Goal: Information Seeking & Learning: Check status

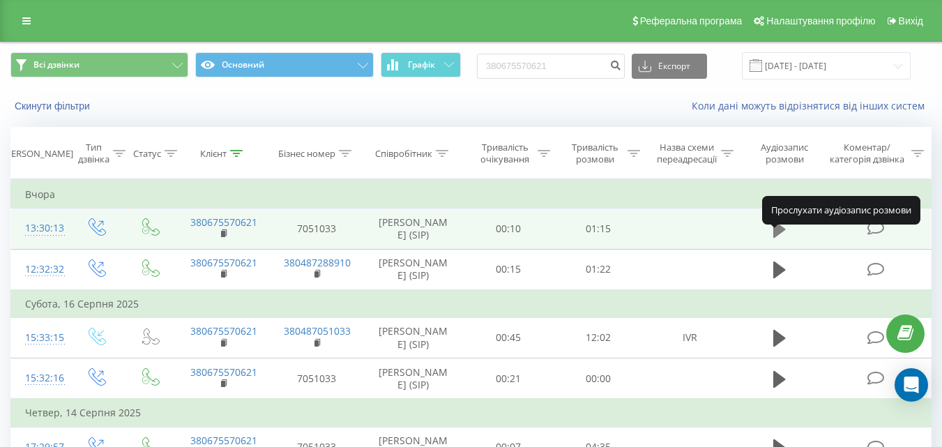
click at [777, 238] on icon at bounding box center [779, 229] width 13 height 17
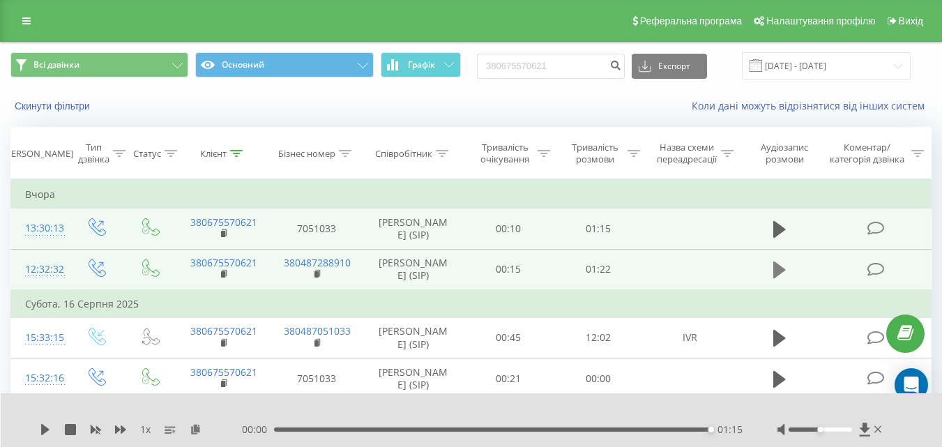
click at [782, 278] on icon at bounding box center [779, 269] width 13 height 17
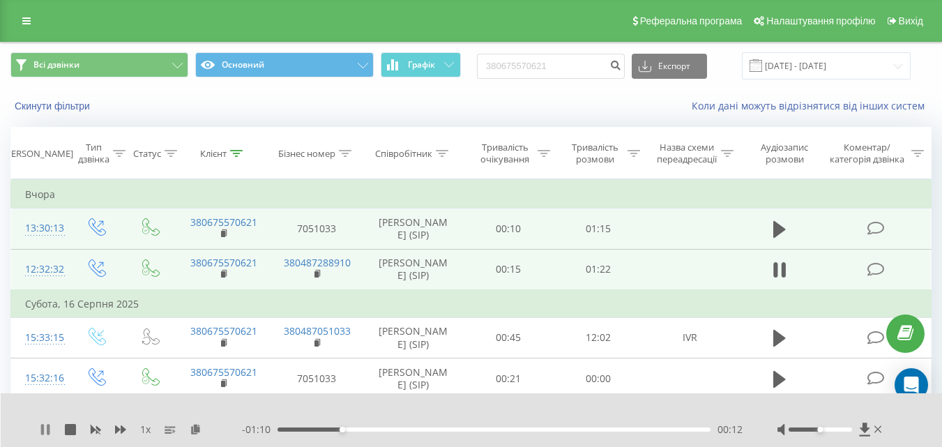
click at [47, 425] on icon at bounding box center [45, 429] width 11 height 11
click at [41, 429] on icon at bounding box center [45, 429] width 11 height 11
click at [45, 428] on icon at bounding box center [45, 429] width 11 height 11
click at [47, 432] on icon at bounding box center [45, 429] width 11 height 11
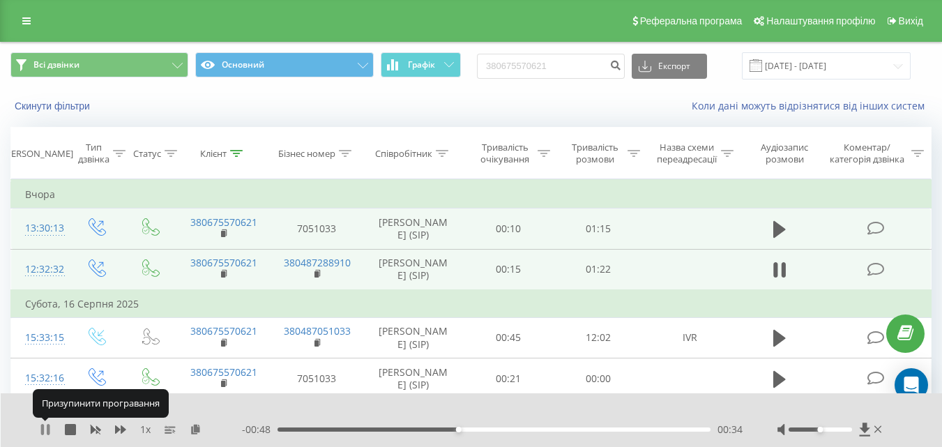
click at [45, 431] on icon at bounding box center [45, 429] width 11 height 11
click at [45, 429] on icon at bounding box center [45, 429] width 8 height 11
click at [45, 429] on icon at bounding box center [45, 429] width 11 height 11
click at [44, 428] on icon at bounding box center [45, 429] width 8 height 11
click at [42, 427] on icon at bounding box center [42, 429] width 3 height 11
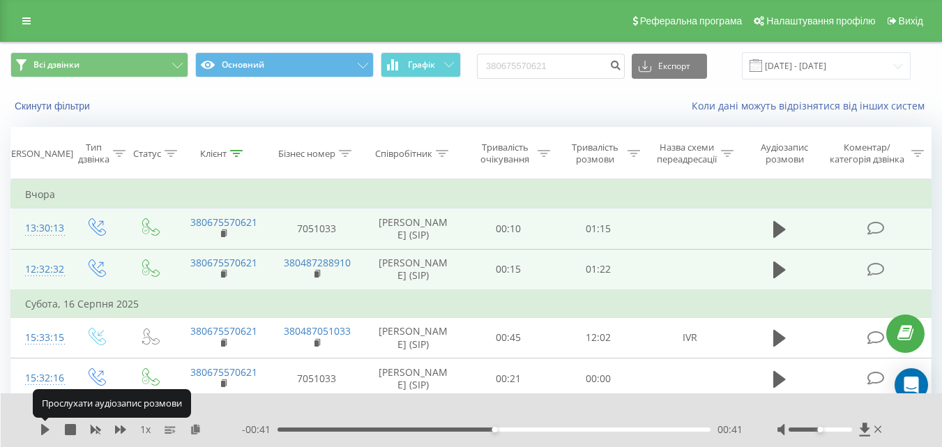
click at [40, 425] on icon at bounding box center [45, 429] width 11 height 11
click at [45, 431] on icon at bounding box center [45, 429] width 11 height 11
click at [43, 429] on icon at bounding box center [45, 429] width 8 height 11
click at [43, 427] on icon at bounding box center [42, 429] width 3 height 11
click at [43, 427] on icon at bounding box center [45, 429] width 8 height 11
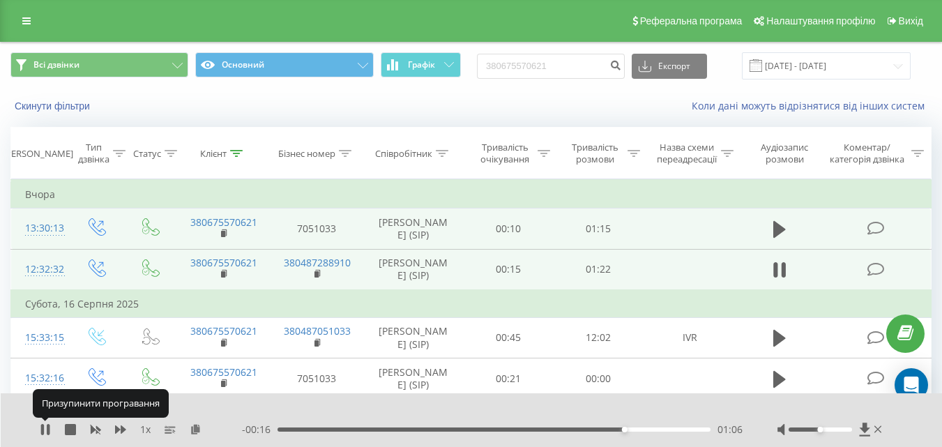
click at [43, 427] on icon at bounding box center [42, 429] width 3 height 11
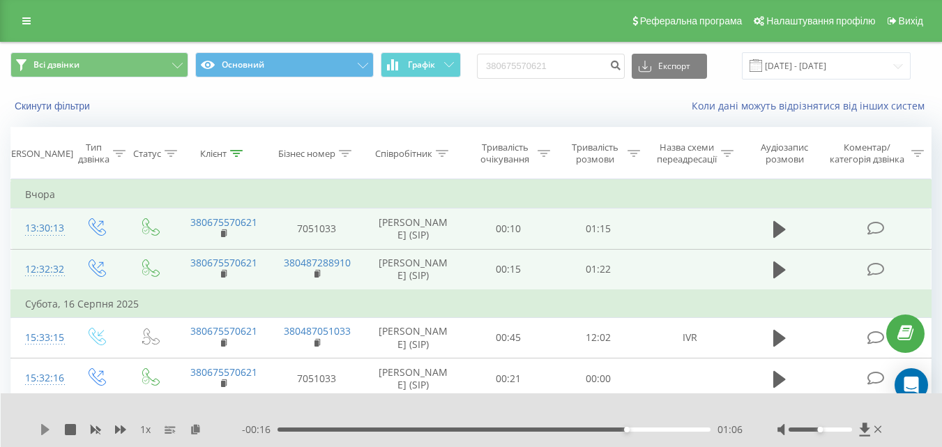
click at [43, 432] on icon at bounding box center [45, 429] width 8 height 11
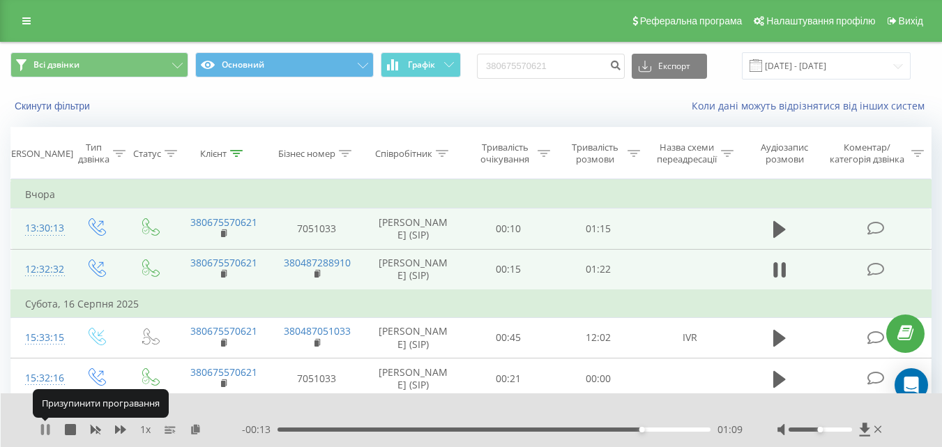
click at [45, 431] on icon at bounding box center [45, 429] width 11 height 11
click at [45, 431] on icon at bounding box center [45, 429] width 8 height 11
click at [43, 427] on icon at bounding box center [42, 429] width 3 height 11
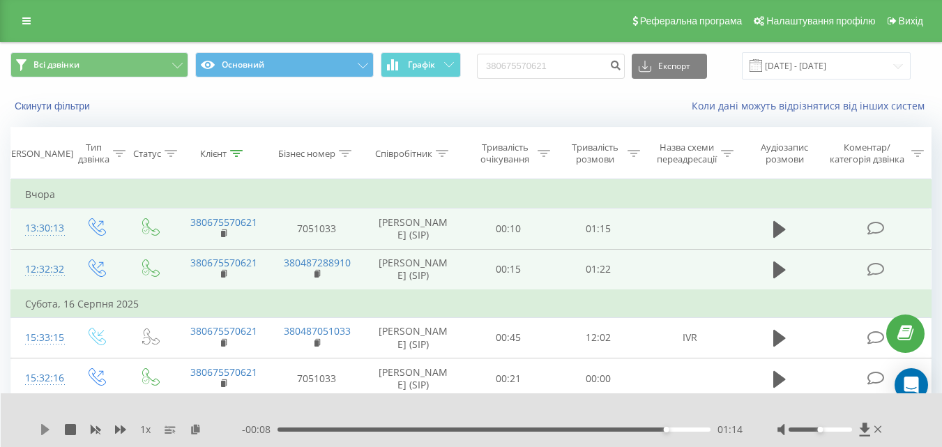
click at [44, 426] on icon at bounding box center [45, 429] width 8 height 11
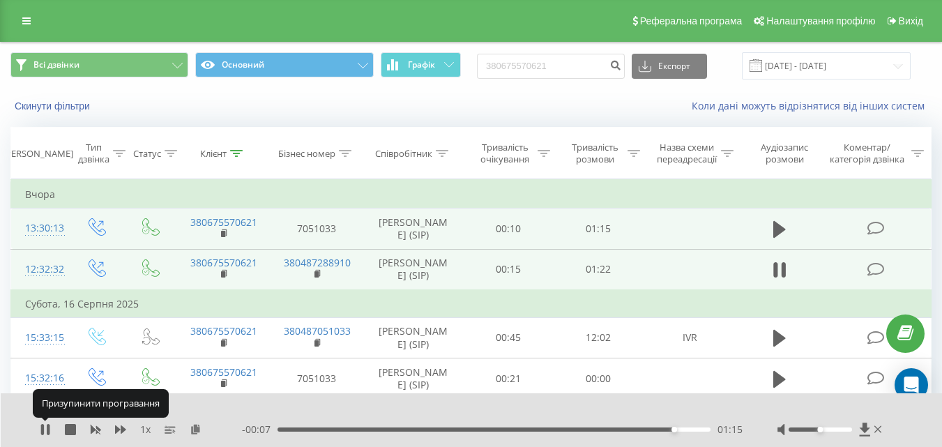
click at [44, 426] on icon at bounding box center [42, 429] width 3 height 11
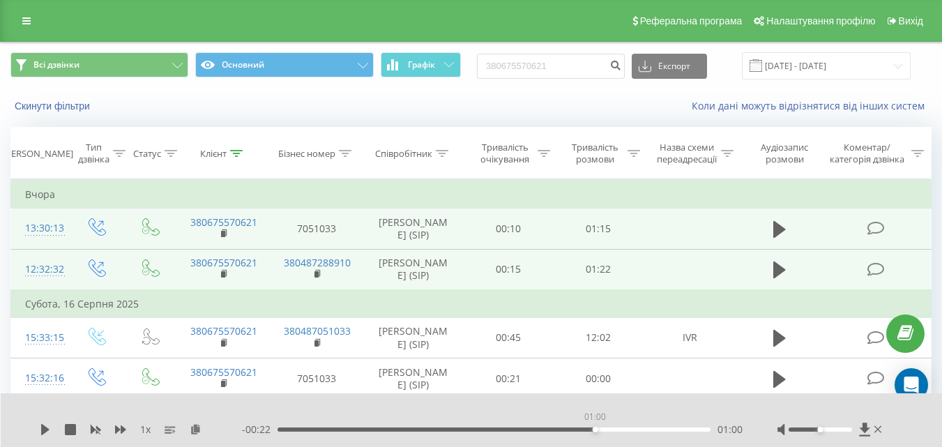
click at [595, 427] on div "01:00" at bounding box center [493, 429] width 433 height 4
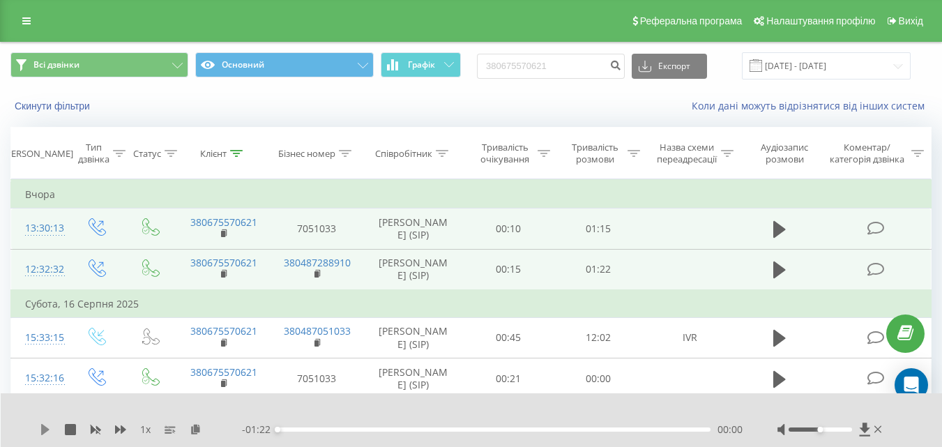
click at [44, 431] on icon at bounding box center [45, 429] width 8 height 11
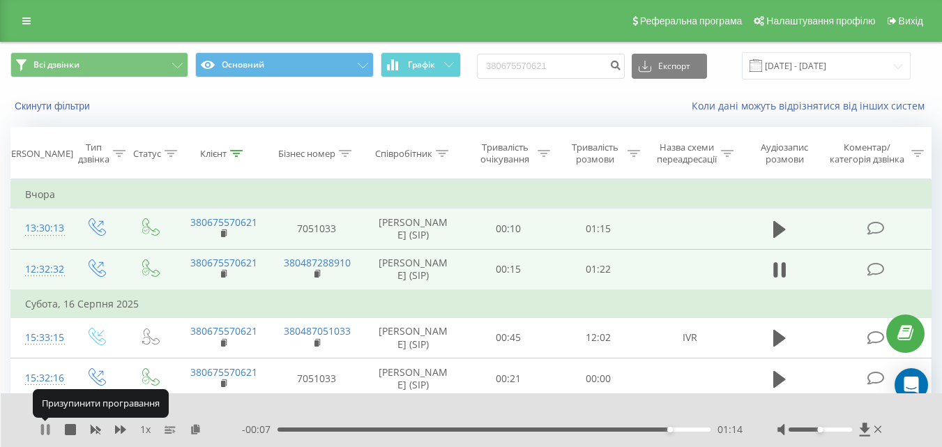
click at [43, 430] on icon at bounding box center [42, 429] width 3 height 11
click at [43, 430] on icon at bounding box center [45, 429] width 8 height 11
click at [43, 430] on icon at bounding box center [42, 429] width 3 height 11
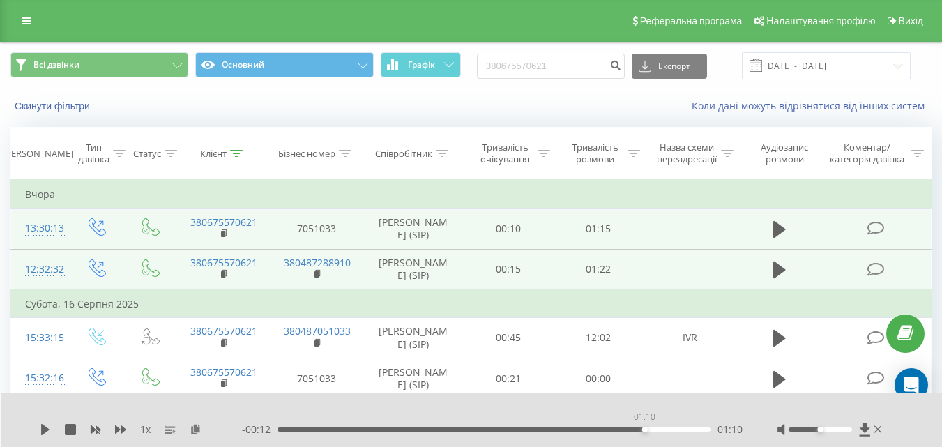
click at [644, 430] on div "01:10" at bounding box center [493, 429] width 433 height 4
click at [644, 430] on div "01:10" at bounding box center [645, 430] width 6 height 6
click at [43, 431] on icon at bounding box center [45, 429] width 8 height 11
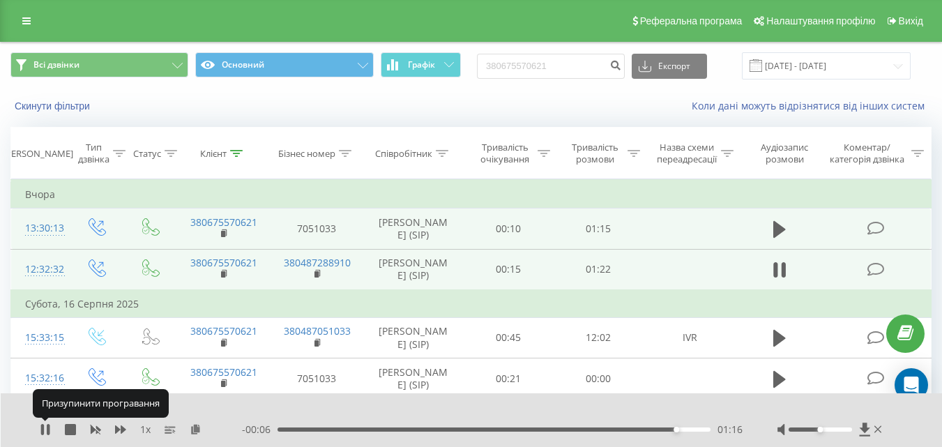
click at [43, 431] on icon at bounding box center [42, 429] width 3 height 11
click at [41, 429] on icon at bounding box center [45, 429] width 11 height 11
click at [40, 429] on icon at bounding box center [45, 429] width 11 height 11
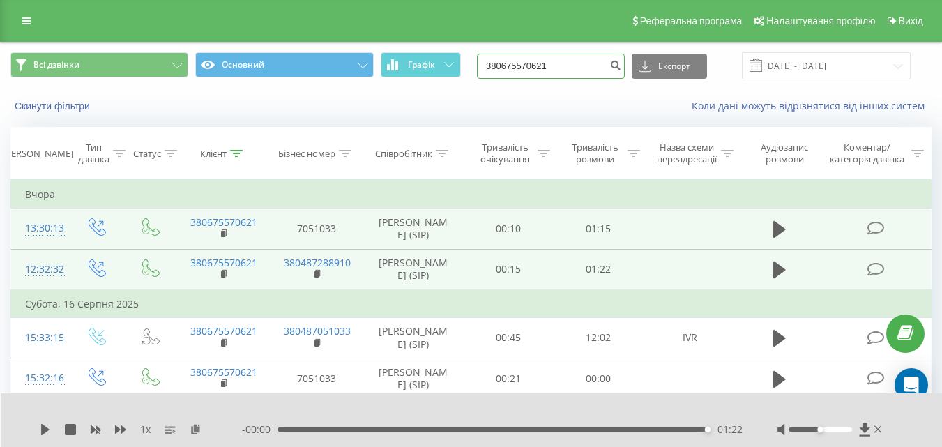
drag, startPoint x: 563, startPoint y: 67, endPoint x: 490, endPoint y: 72, distance: 73.4
click at [490, 72] on div "Всі дзвінки Основний Графік 380675570621 Експорт .csv .xls .xlsx 19.05.2025 - 1…" at bounding box center [470, 65] width 921 height 27
paste input "965540566"
type input "380965540566"
click at [621, 64] on icon "submit" at bounding box center [615, 63] width 12 height 8
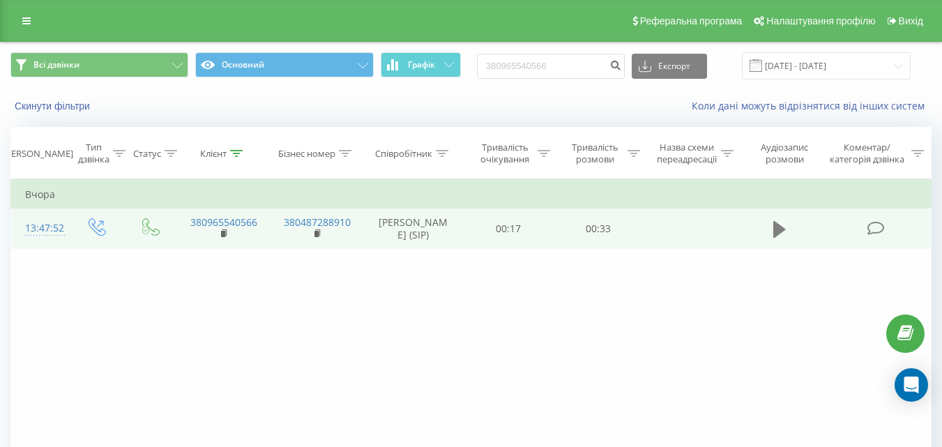
click at [778, 227] on icon at bounding box center [779, 229] width 13 height 17
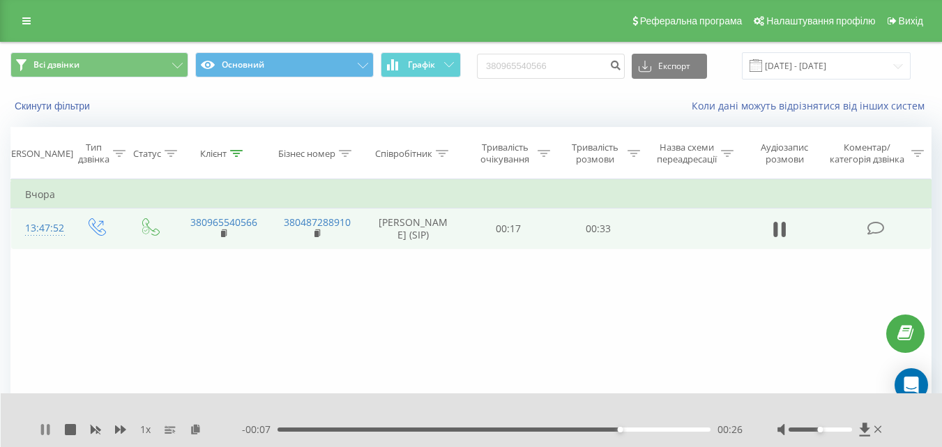
click at [45, 428] on icon at bounding box center [45, 429] width 11 height 11
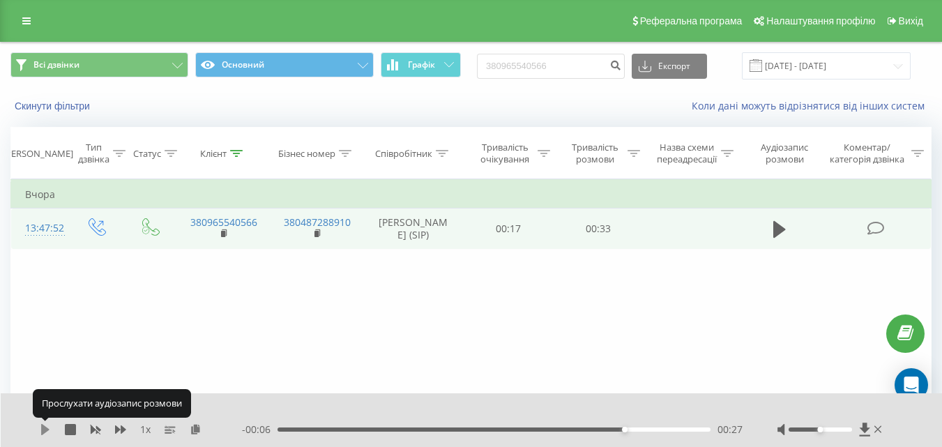
click at [45, 427] on icon at bounding box center [45, 429] width 8 height 11
click at [45, 427] on icon at bounding box center [45, 429] width 11 height 11
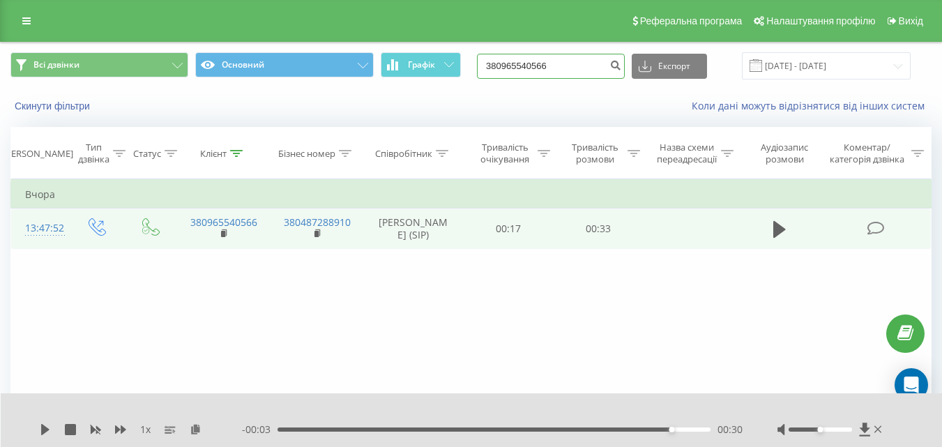
drag, startPoint x: 571, startPoint y: 62, endPoint x: 479, endPoint y: 70, distance: 92.4
click at [479, 70] on div "Всі дзвінки Основний Графік 380965540566 Експорт .csv .xls .xlsx 19.05.2025 - 1…" at bounding box center [470, 65] width 921 height 27
paste input "675966842"
type input "380675966842"
click at [621, 63] on icon "submit" at bounding box center [615, 63] width 12 height 8
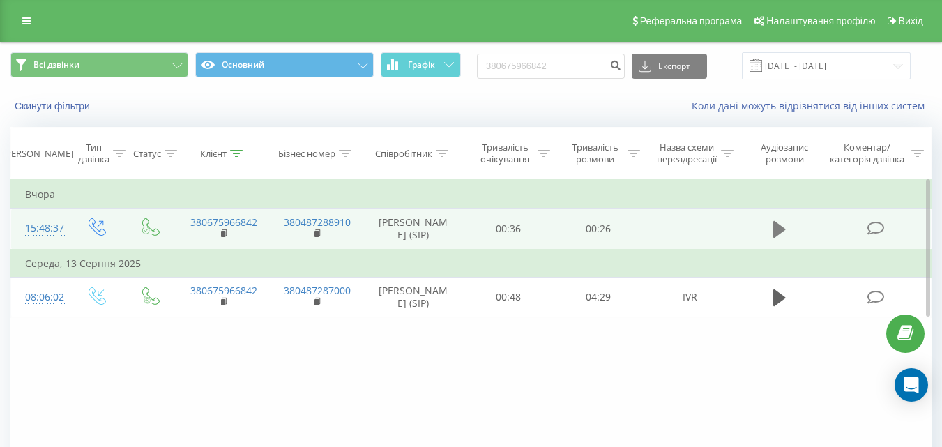
click at [780, 230] on icon at bounding box center [779, 229] width 13 height 17
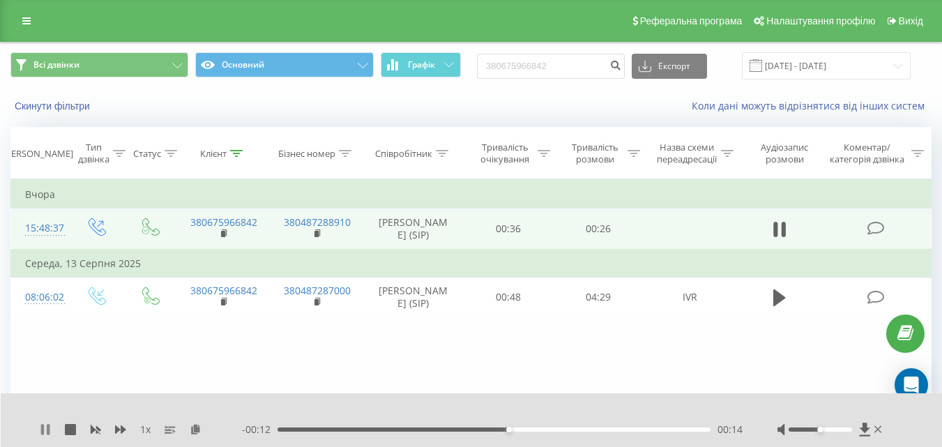
click at [46, 430] on icon at bounding box center [45, 429] width 11 height 11
click at [43, 429] on icon at bounding box center [45, 429] width 8 height 11
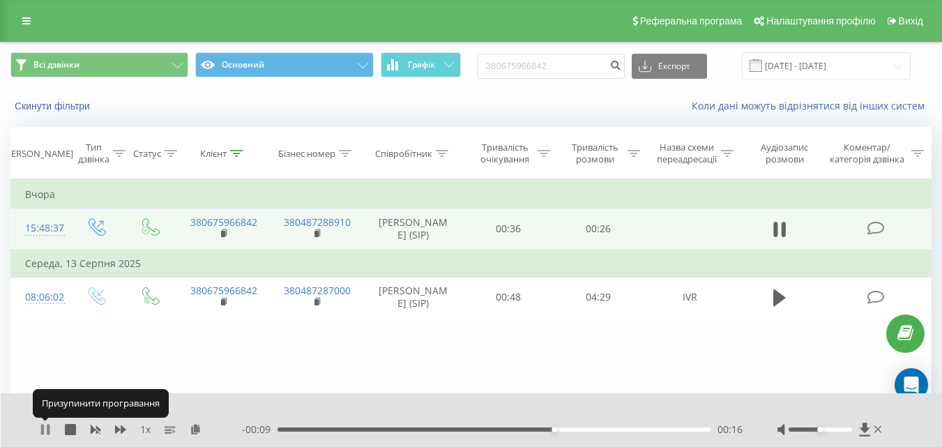
click at [44, 428] on icon at bounding box center [42, 429] width 3 height 11
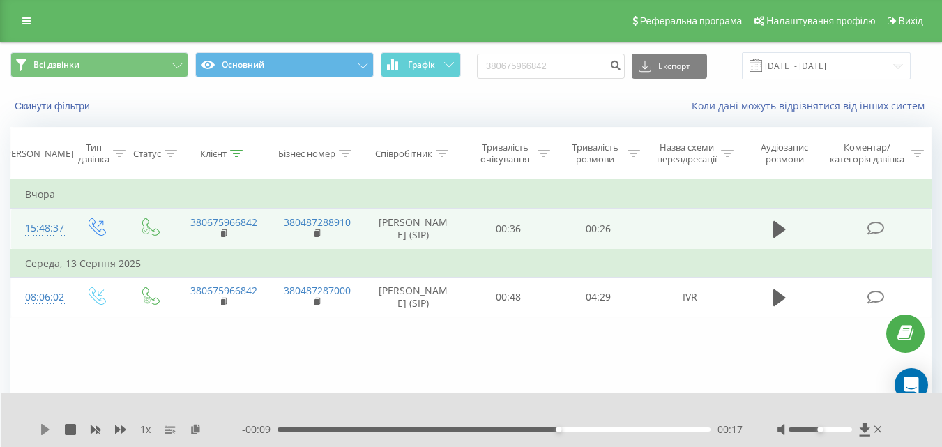
click at [45, 429] on icon at bounding box center [45, 429] width 8 height 11
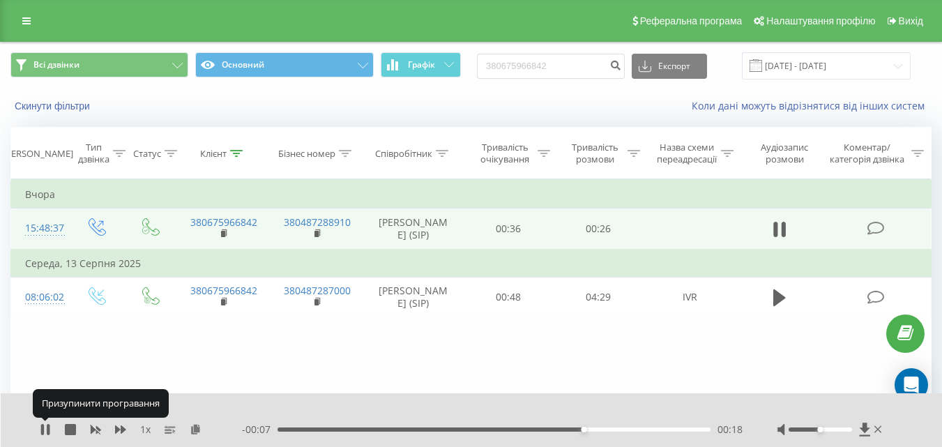
click at [45, 429] on icon at bounding box center [45, 429] width 11 height 11
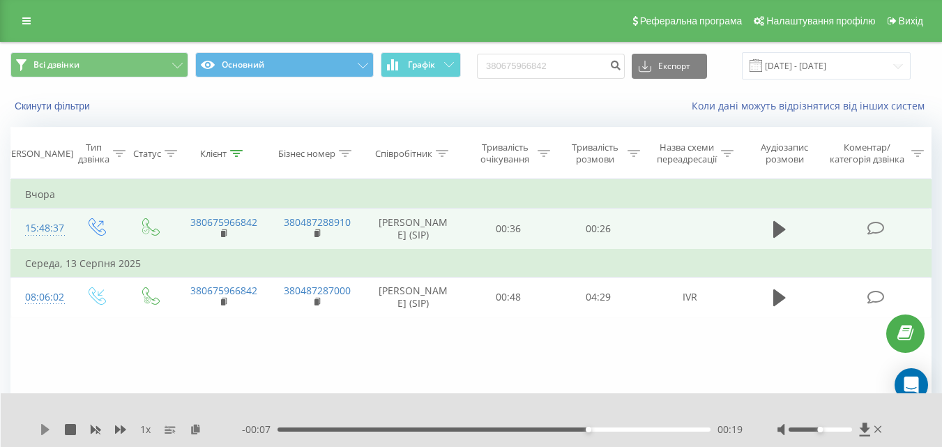
click at [42, 429] on icon at bounding box center [45, 429] width 8 height 11
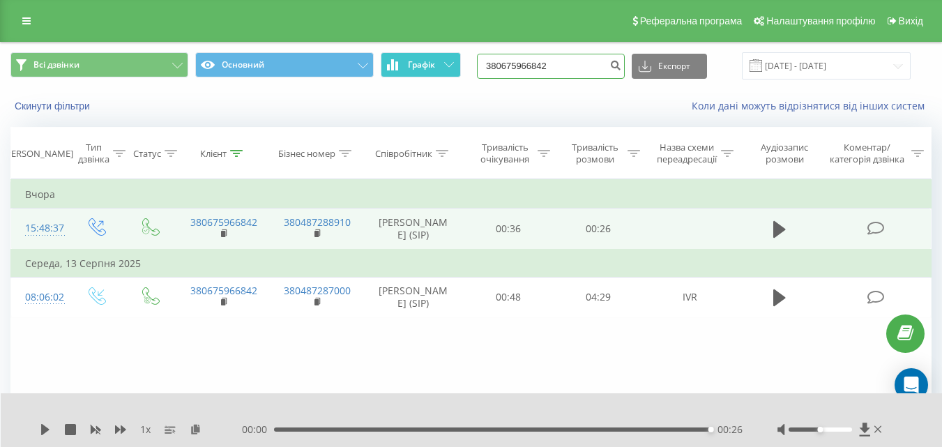
drag, startPoint x: 577, startPoint y: 63, endPoint x: 425, endPoint y: 66, distance: 152.7
click at [425, 66] on div "Всі дзвінки Основний Графік 380675966842 Експорт .csv .xls .xlsx 19.05.2025 - 1…" at bounding box center [470, 65] width 921 height 27
paste input "9890865"
type input "380679890865"
click at [621, 64] on icon "submit" at bounding box center [615, 63] width 12 height 8
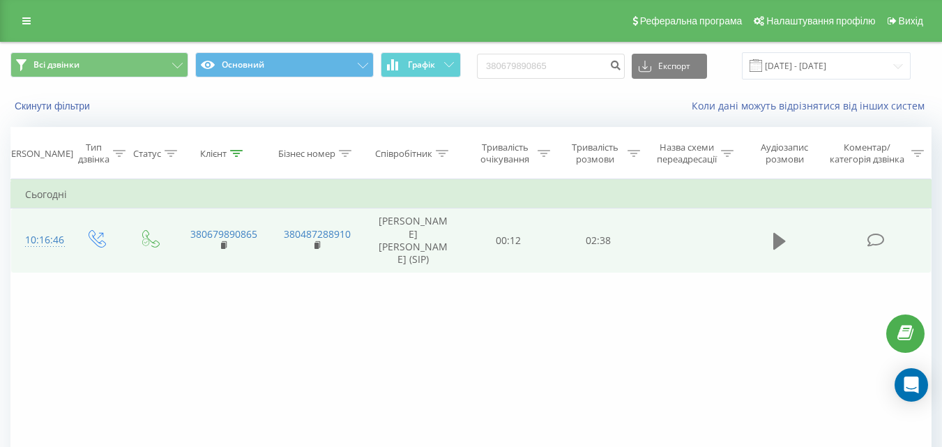
click at [780, 233] on icon at bounding box center [779, 241] width 13 height 17
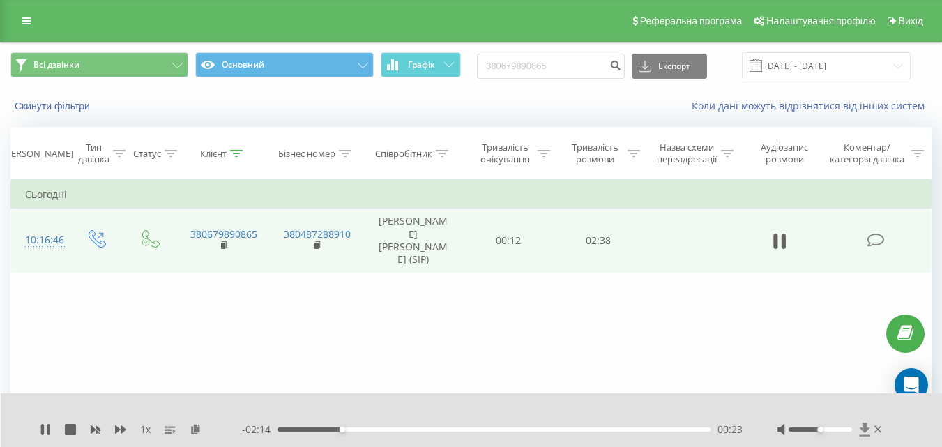
click at [866, 430] on icon at bounding box center [864, 429] width 10 height 13
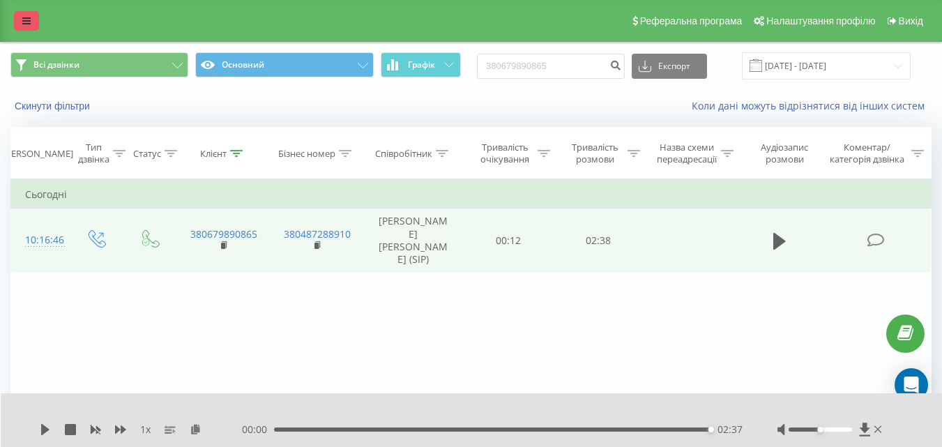
click at [22, 22] on icon at bounding box center [26, 21] width 8 height 10
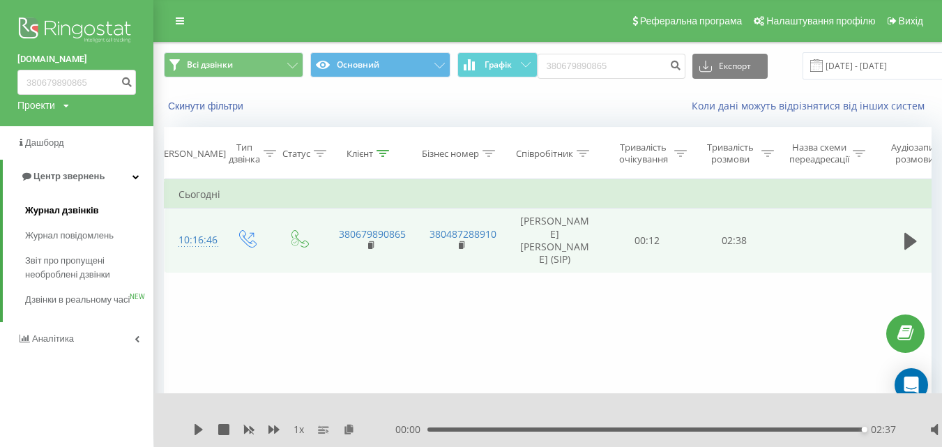
click at [75, 208] on span "Журнал дзвінків" at bounding box center [62, 211] width 74 height 14
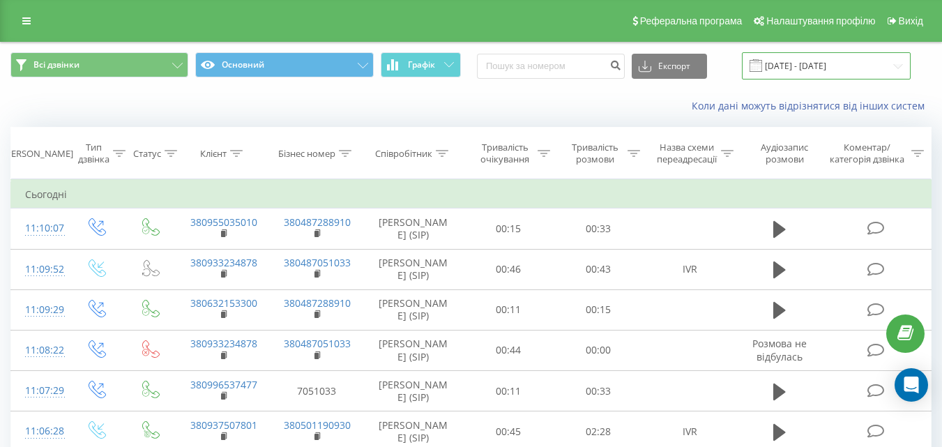
click at [857, 67] on input "[DATE] - [DATE]" at bounding box center [826, 65] width 169 height 27
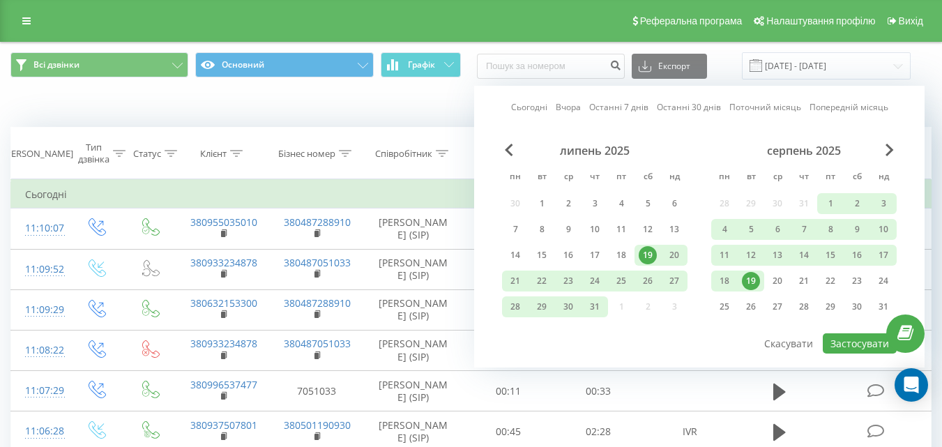
click at [752, 282] on div "19" at bounding box center [751, 281] width 18 height 18
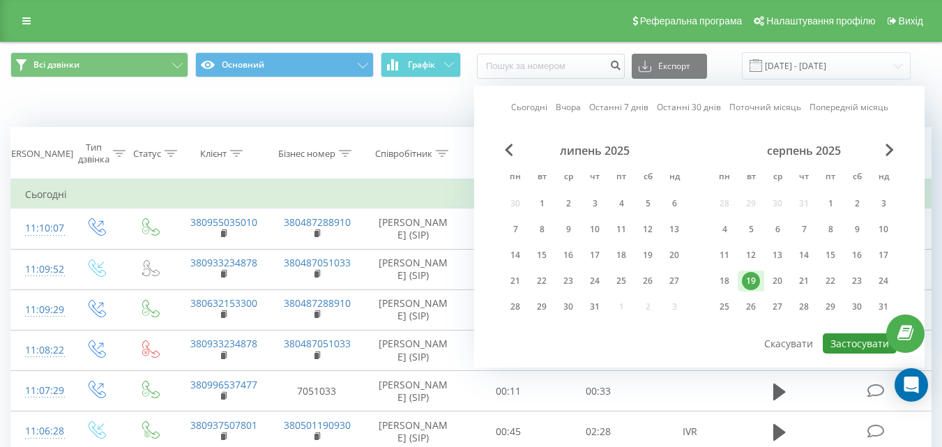
click at [855, 342] on button "Застосувати" at bounding box center [860, 343] width 74 height 20
type input "[DATE] - [DATE]"
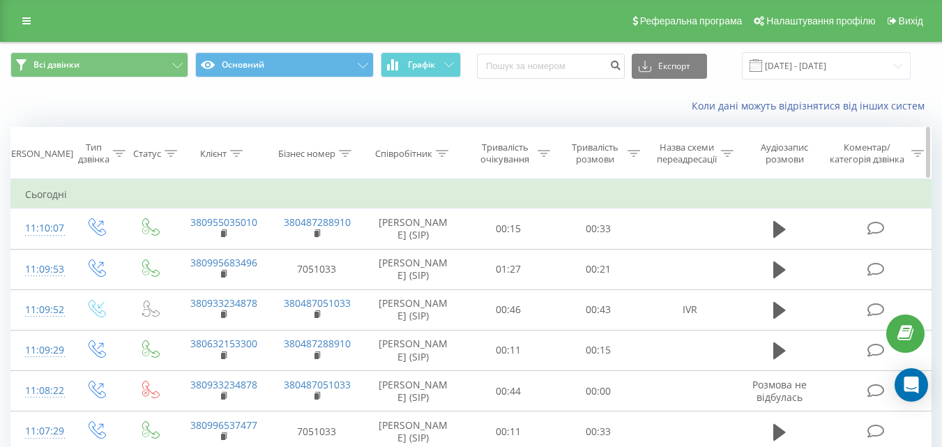
click at [429, 153] on div "Співробітник" at bounding box center [403, 154] width 57 height 12
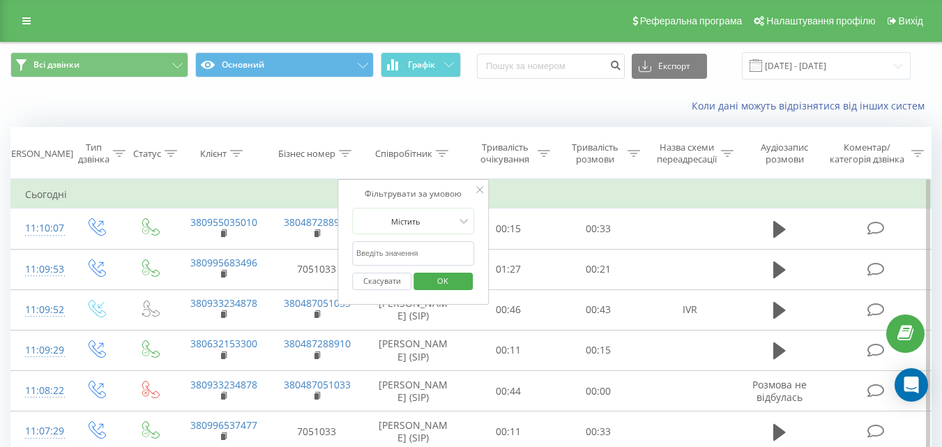
click at [411, 248] on input "text" at bounding box center [413, 253] width 123 height 24
type input "Ейсм"
click at [434, 282] on span "OK" at bounding box center [442, 281] width 39 height 22
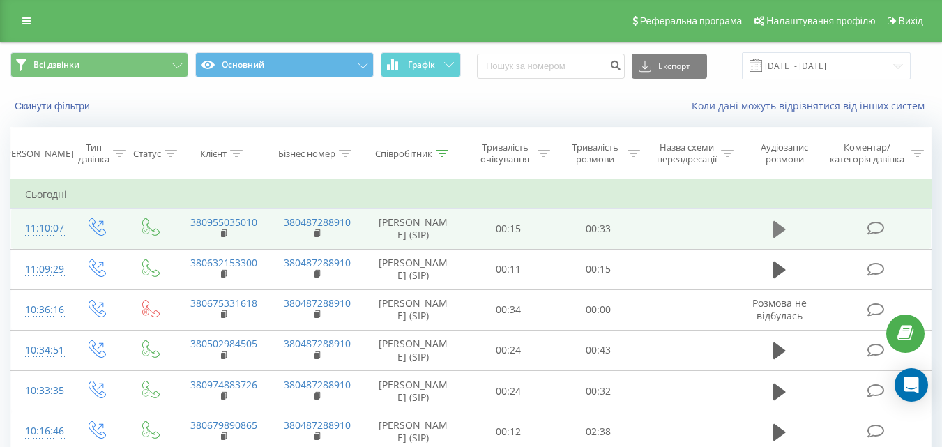
click at [778, 227] on icon at bounding box center [779, 229] width 13 height 17
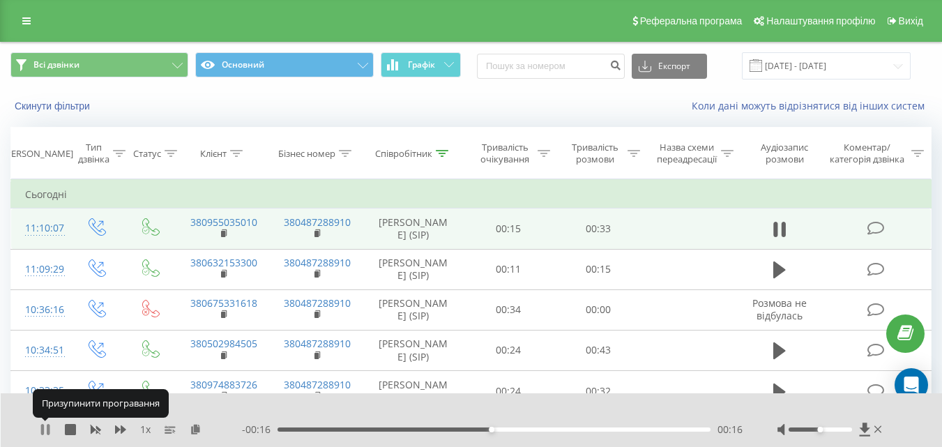
click at [43, 428] on icon at bounding box center [42, 429] width 3 height 11
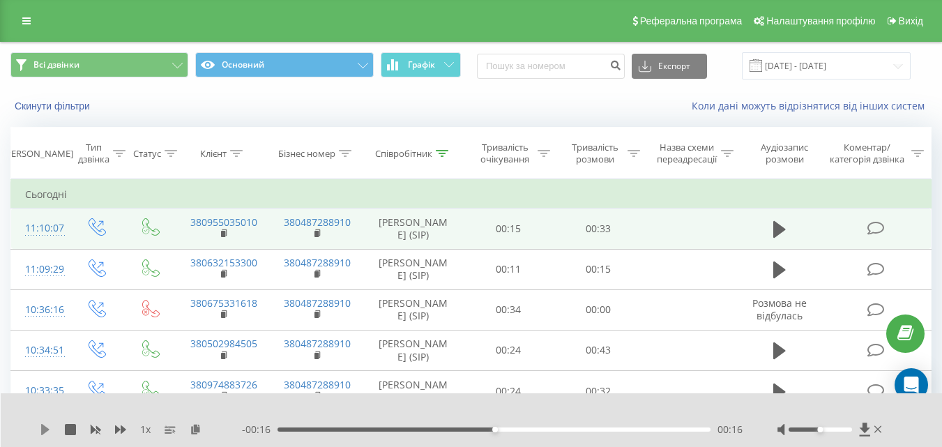
click at [42, 432] on icon at bounding box center [45, 429] width 8 height 11
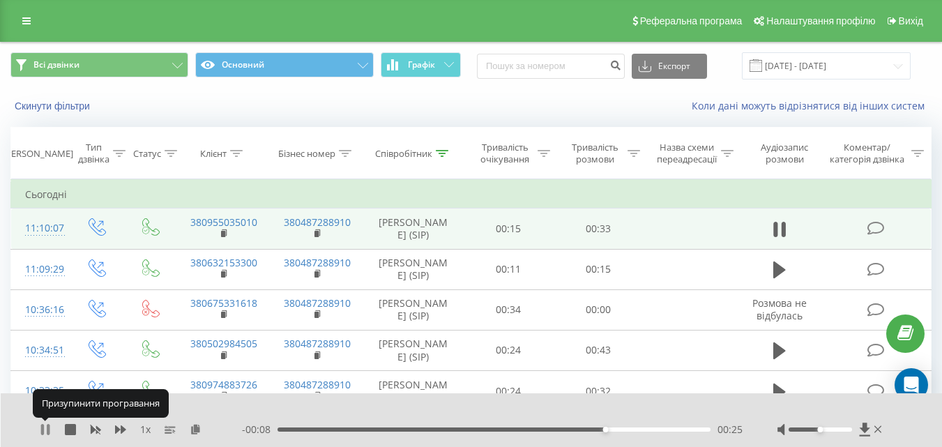
click at [46, 427] on icon at bounding box center [45, 429] width 11 height 11
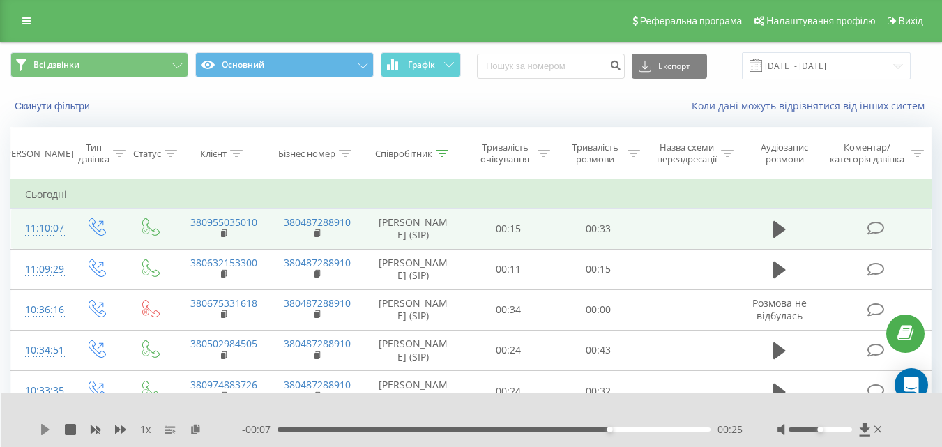
click at [40, 432] on icon at bounding box center [45, 429] width 11 height 11
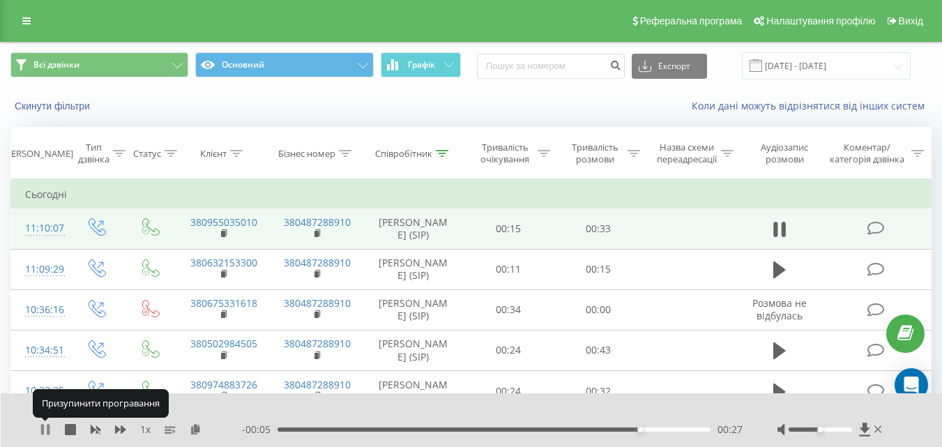
click at [47, 429] on icon at bounding box center [45, 429] width 11 height 11
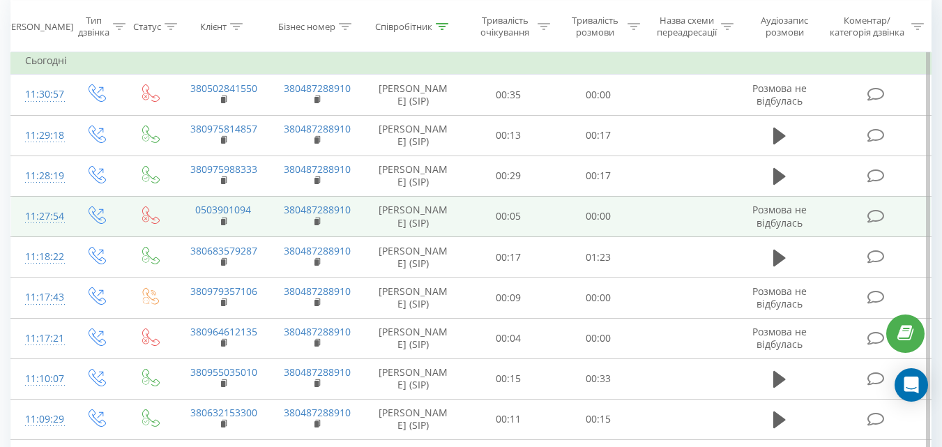
scroll to position [139, 0]
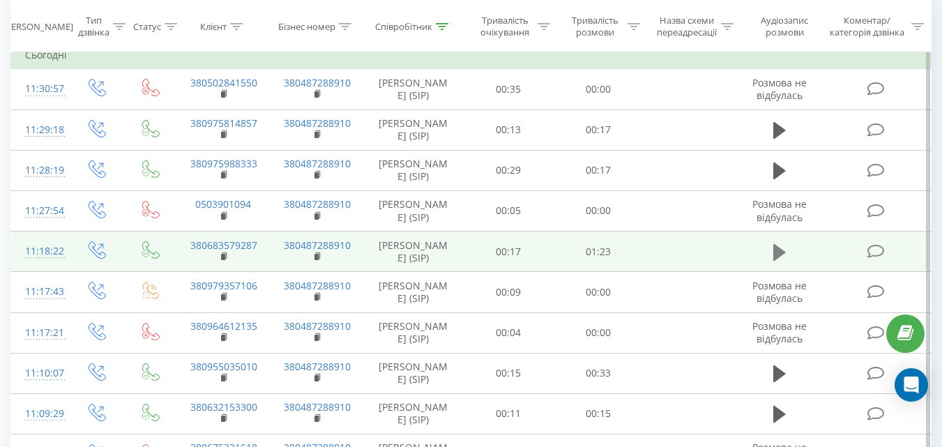
click at [777, 250] on icon at bounding box center [779, 251] width 13 height 17
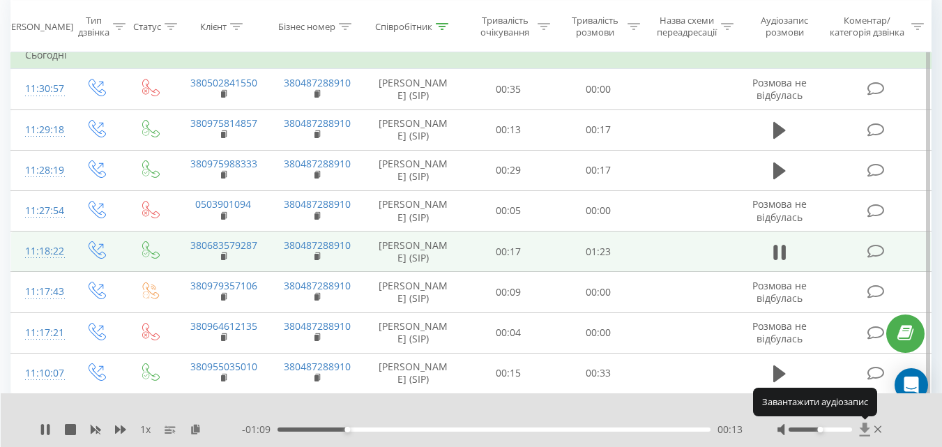
click at [863, 426] on icon at bounding box center [864, 429] width 10 height 13
